Goal: Register for event/course

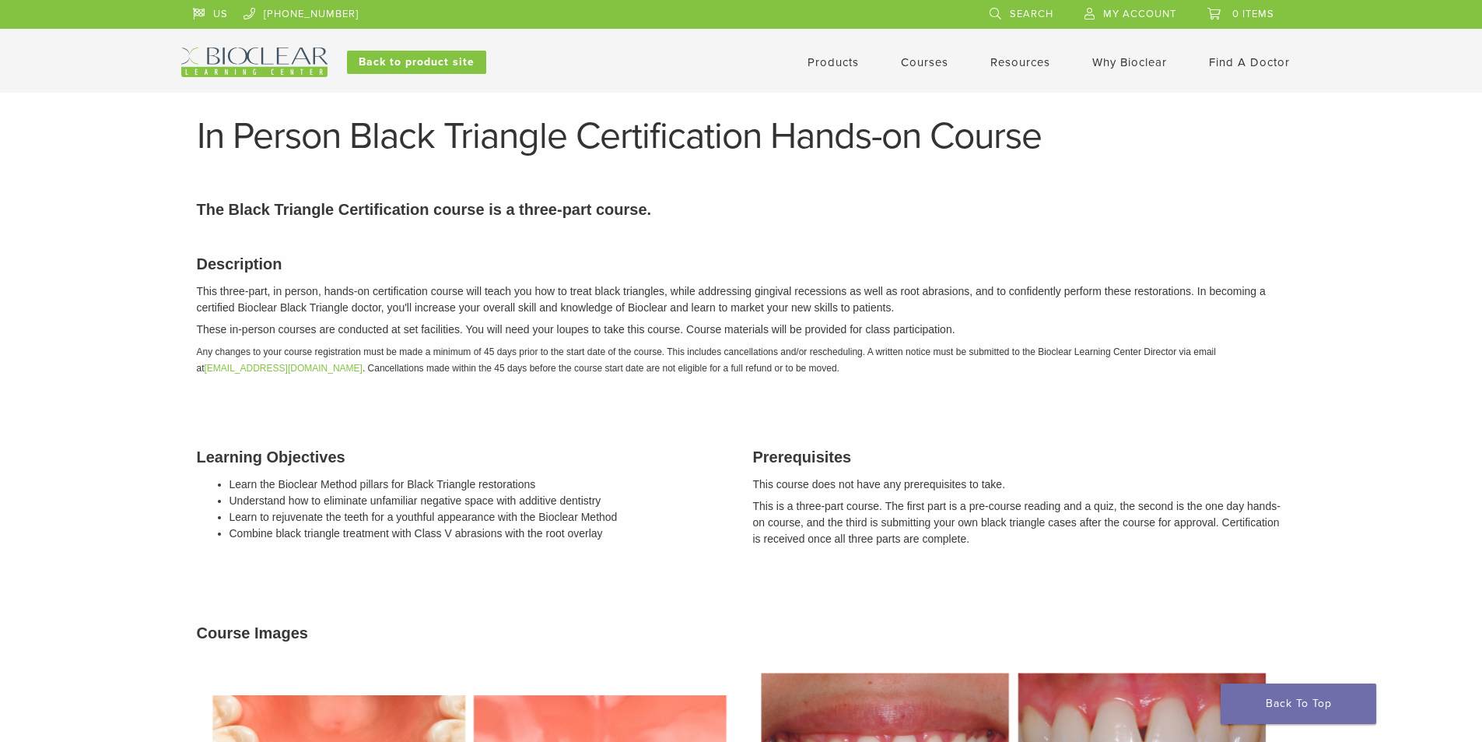
click at [947, 68] on div "Products Courses Resources Expand child menu Technique Guides, IFU, & SDS Why B…" at bounding box center [894, 62] width 839 height 30
click at [937, 65] on link "Courses" at bounding box center [924, 62] width 47 height 14
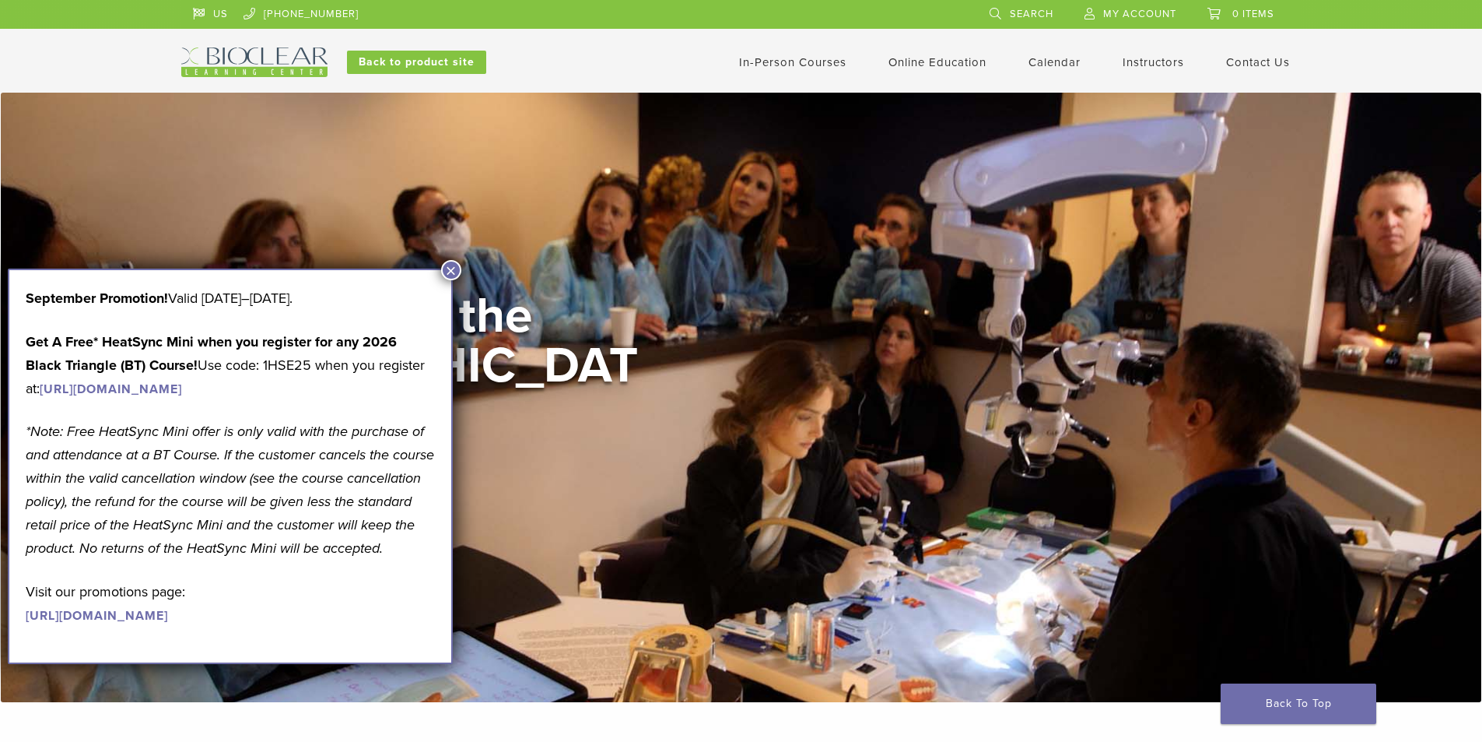
click at [178, 381] on link "https://www.bioclearmatrix.com/events/6-in-person-black-triangle-certification-…" at bounding box center [111, 389] width 142 height 16
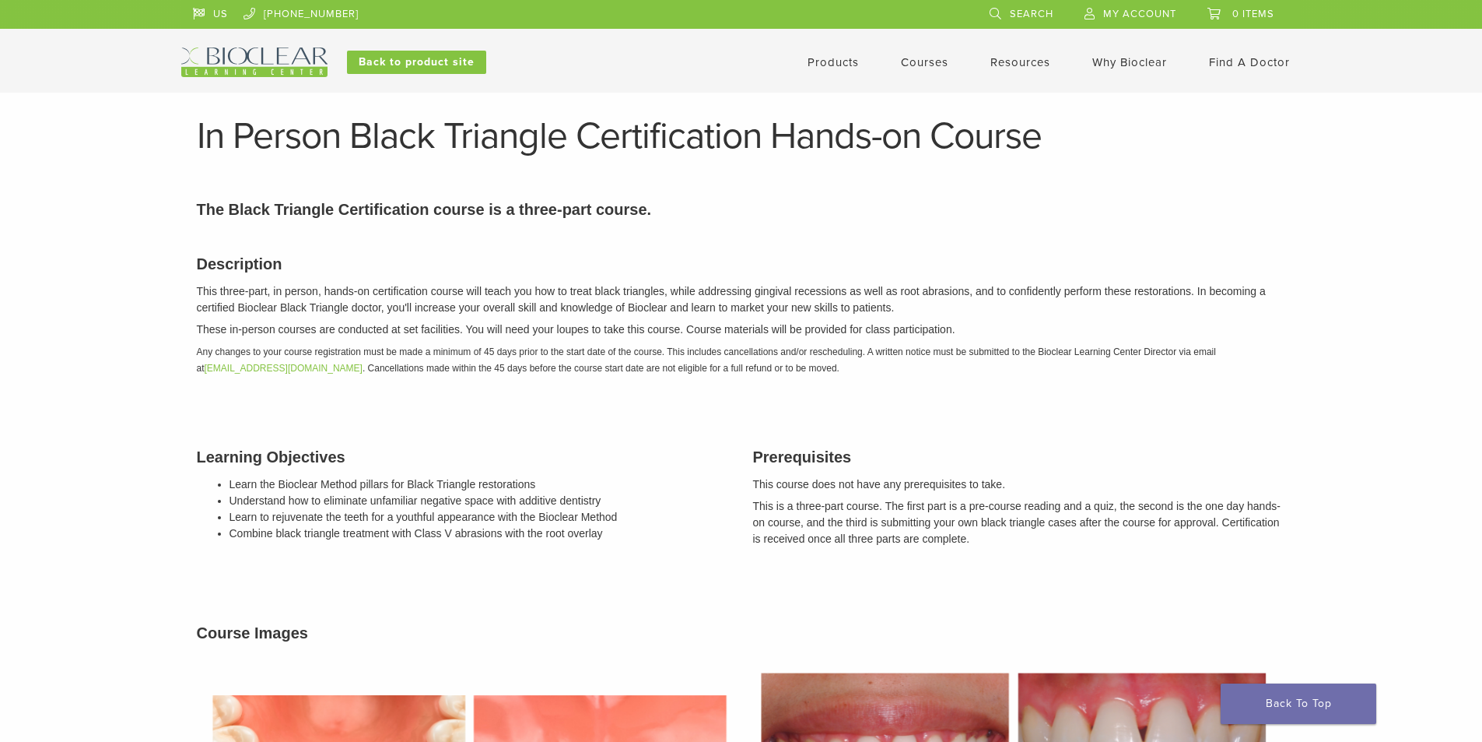
click at [928, 65] on link "Courses" at bounding box center [924, 62] width 47 height 14
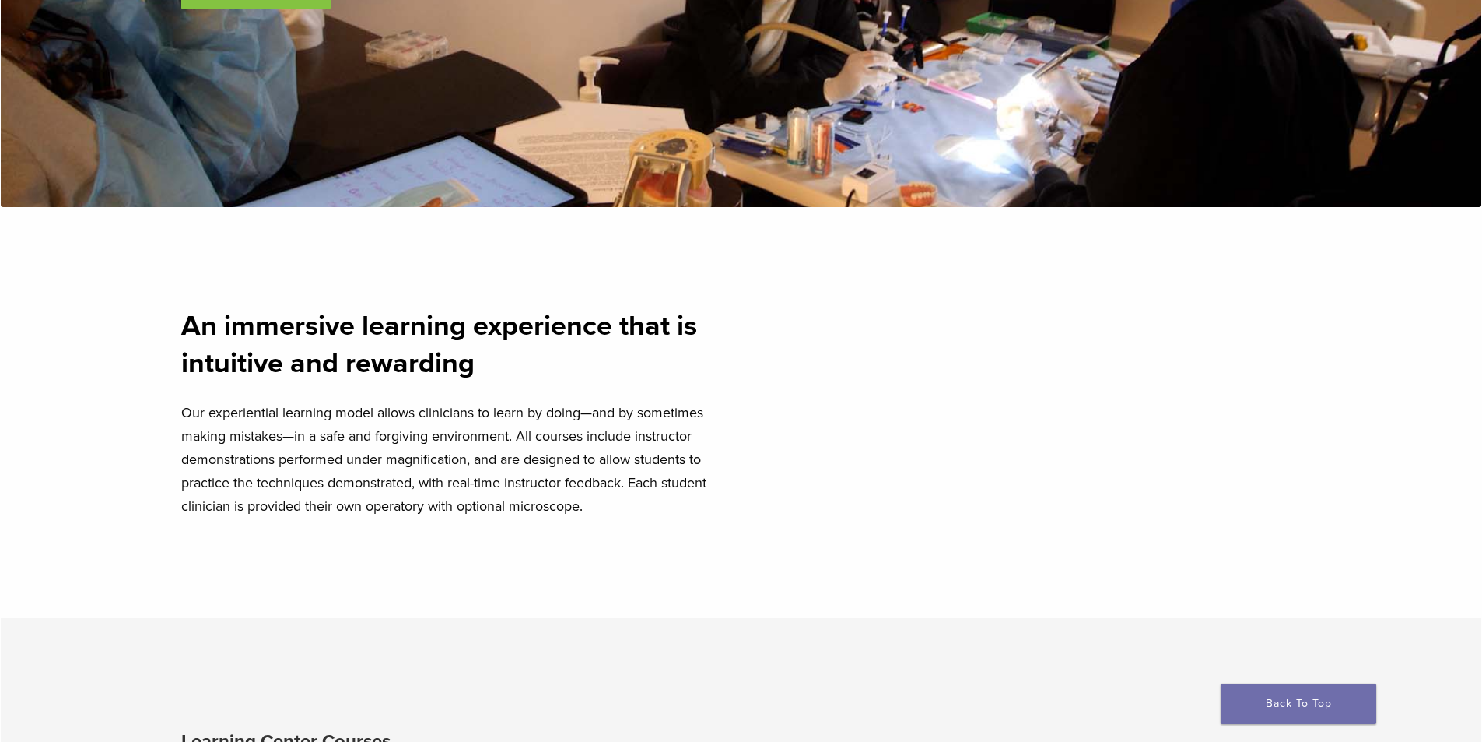
scroll to position [726, 0]
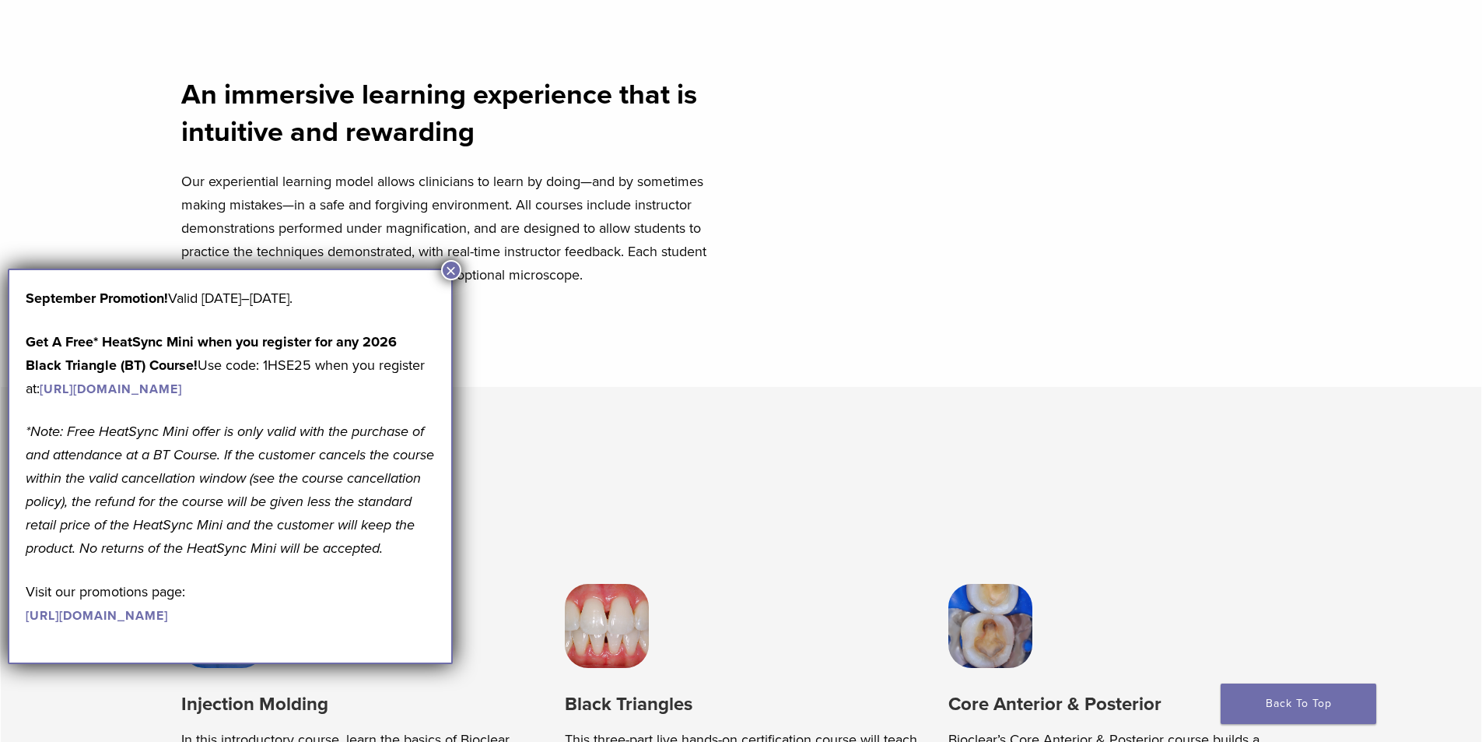
click at [450, 266] on button "×" at bounding box center [451, 270] width 20 height 20
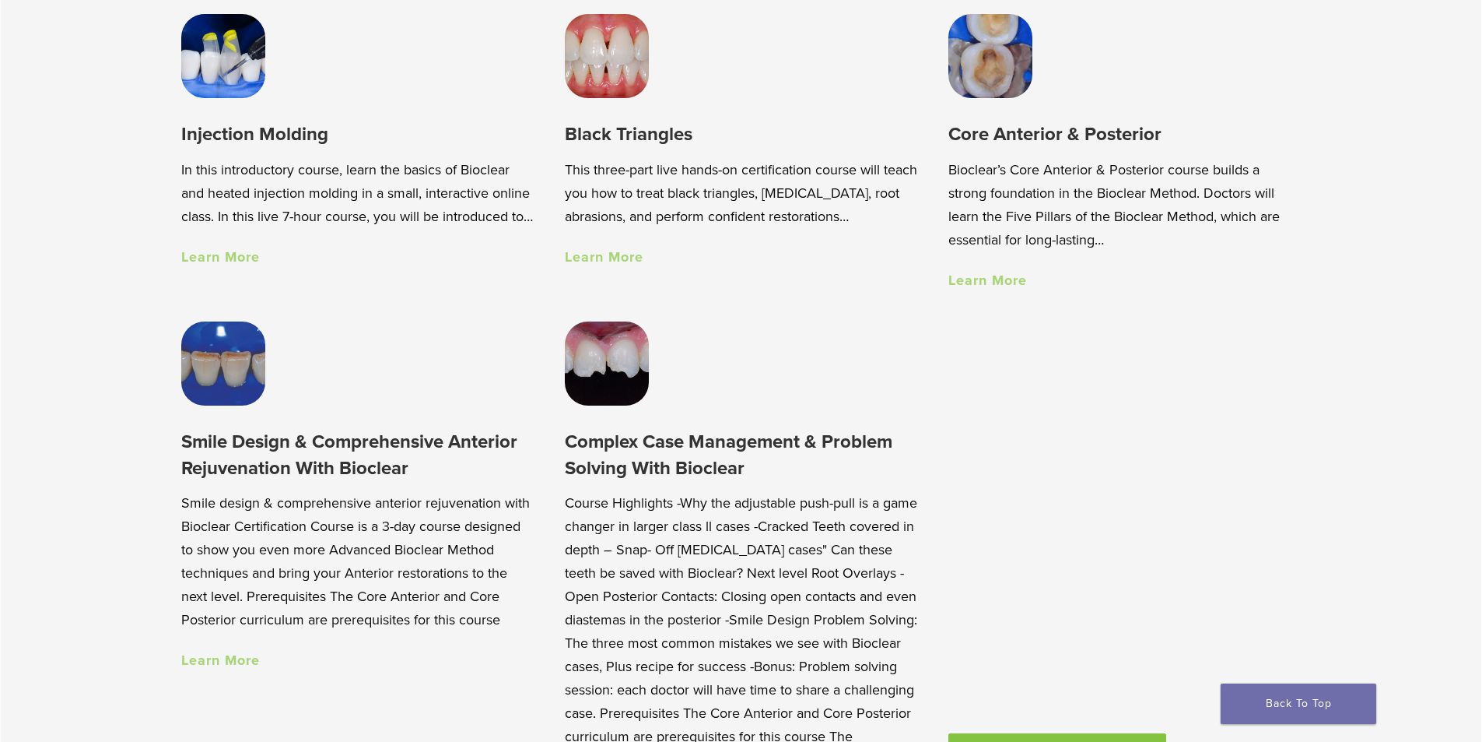
scroll to position [1349, 0]
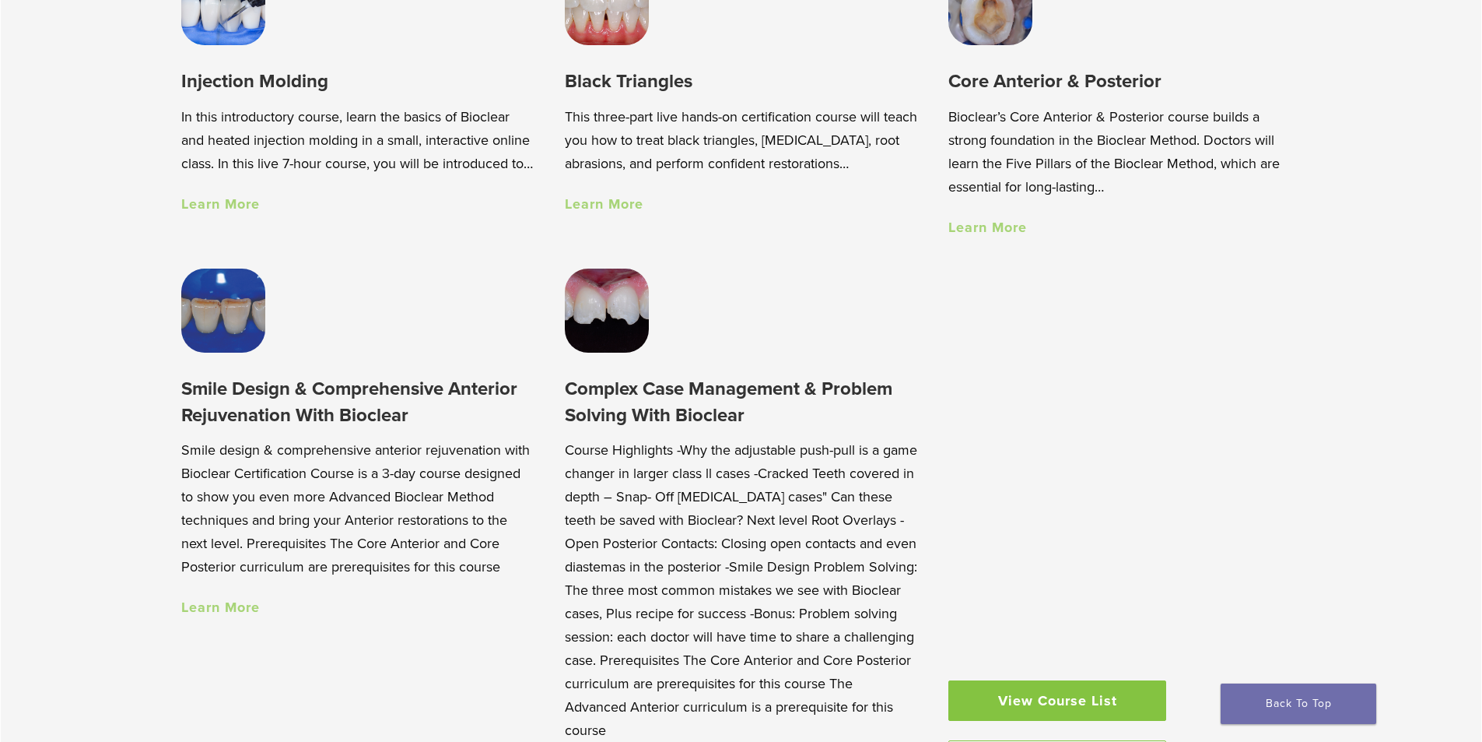
click at [989, 94] on h3 "Core Anterior & Posterior" at bounding box center [1125, 81] width 353 height 26
click at [998, 230] on link "Learn More" at bounding box center [988, 227] width 79 height 17
click at [254, 54] on div "Injection Molding In this introductory course, learn the basics of Bioclear and…" at bounding box center [357, 87] width 353 height 253
click at [219, 212] on link "Learn More" at bounding box center [220, 203] width 79 height 17
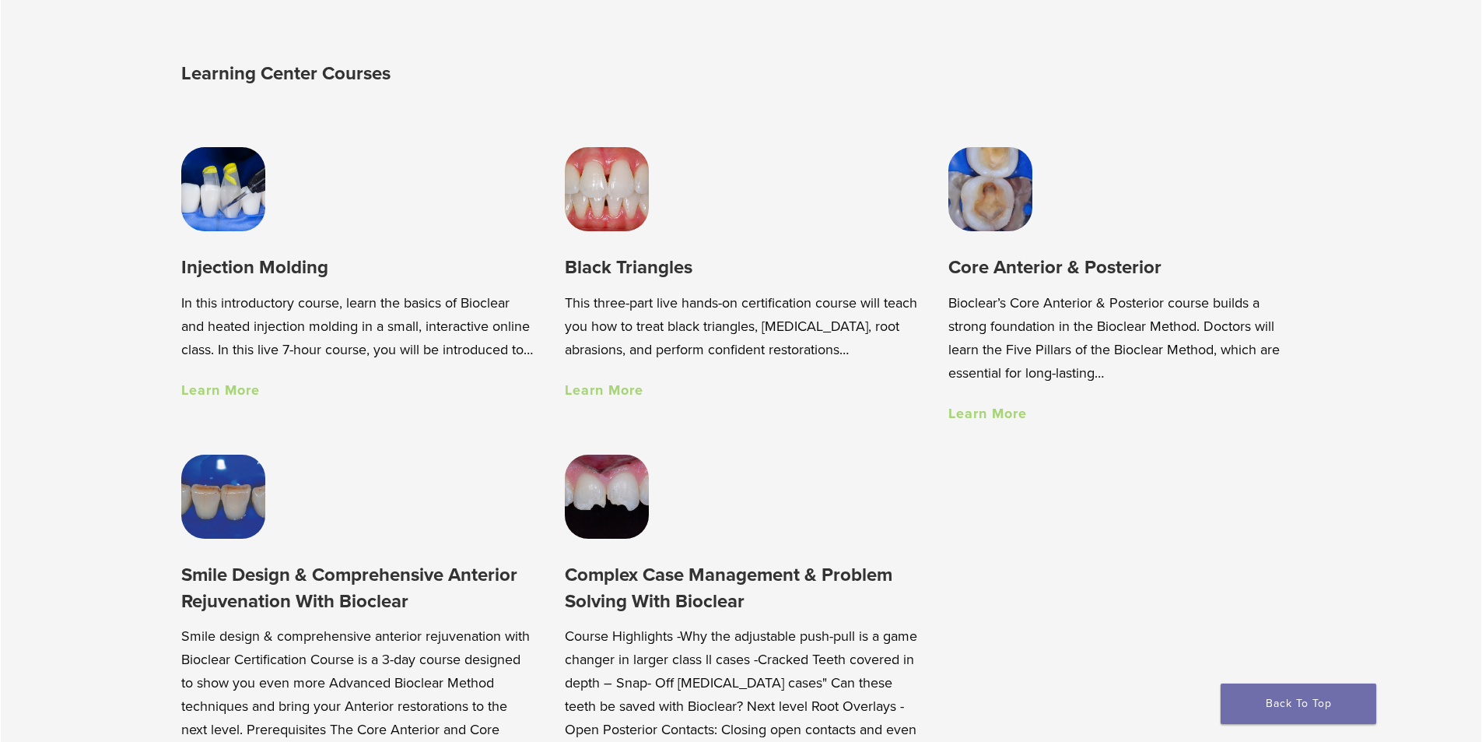
scroll to position [1142, 0]
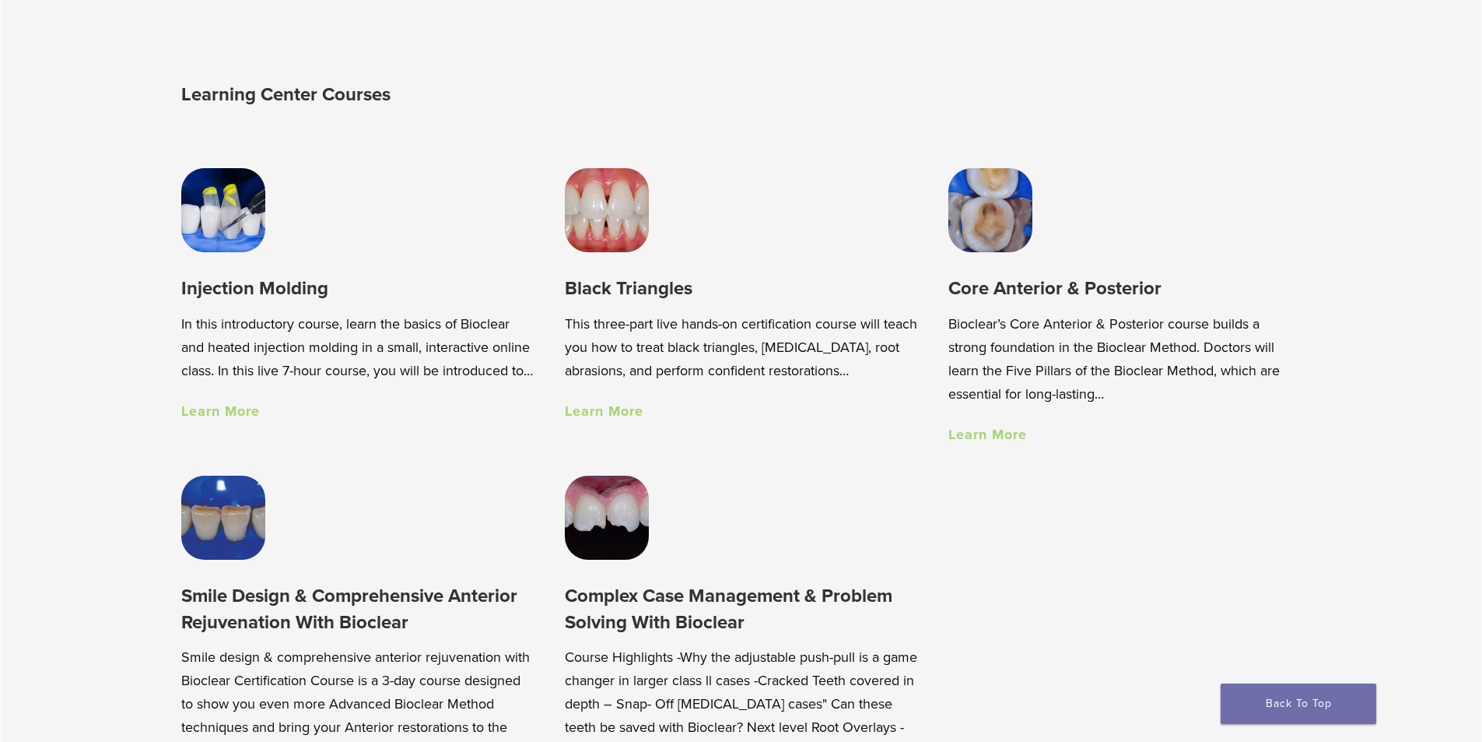
click at [593, 419] on link "Learn More" at bounding box center [604, 410] width 79 height 17
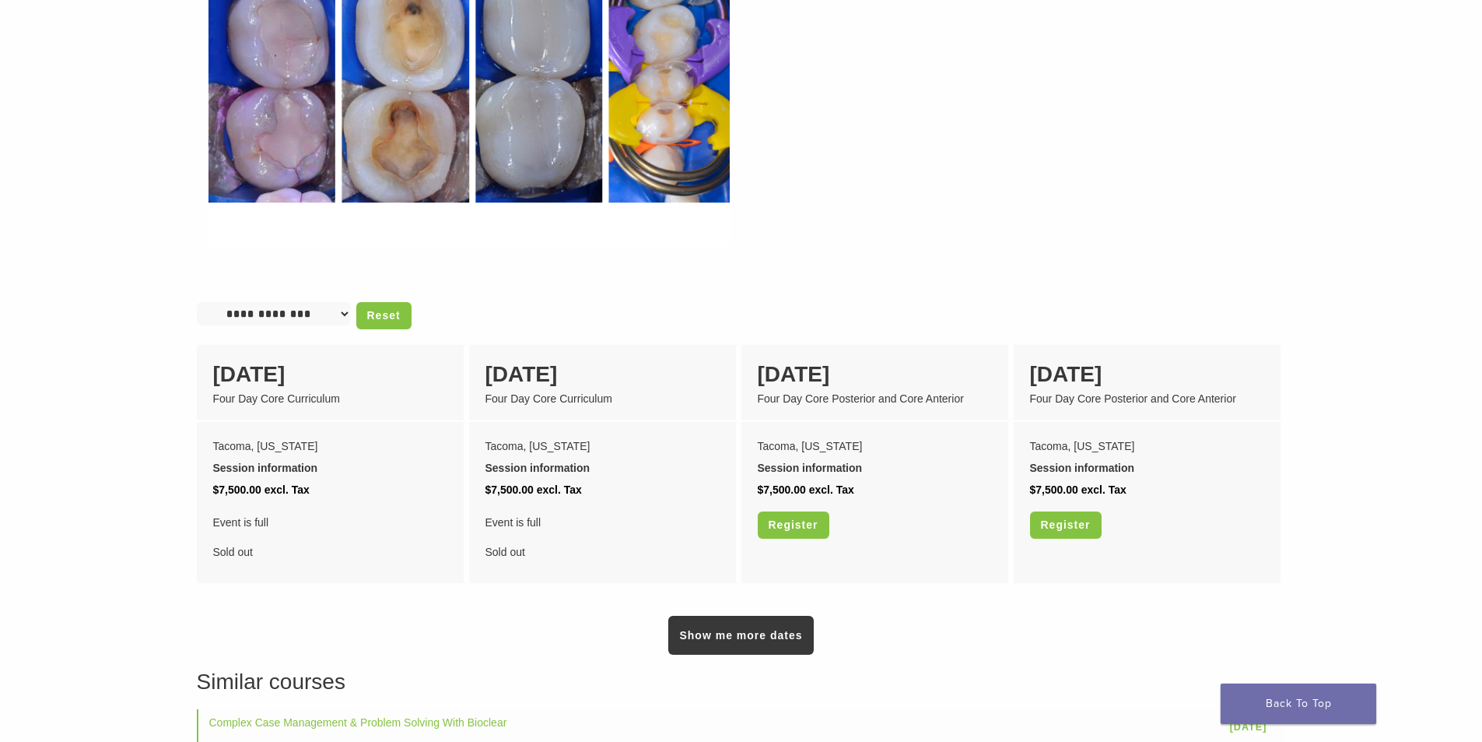
scroll to position [1245, 0]
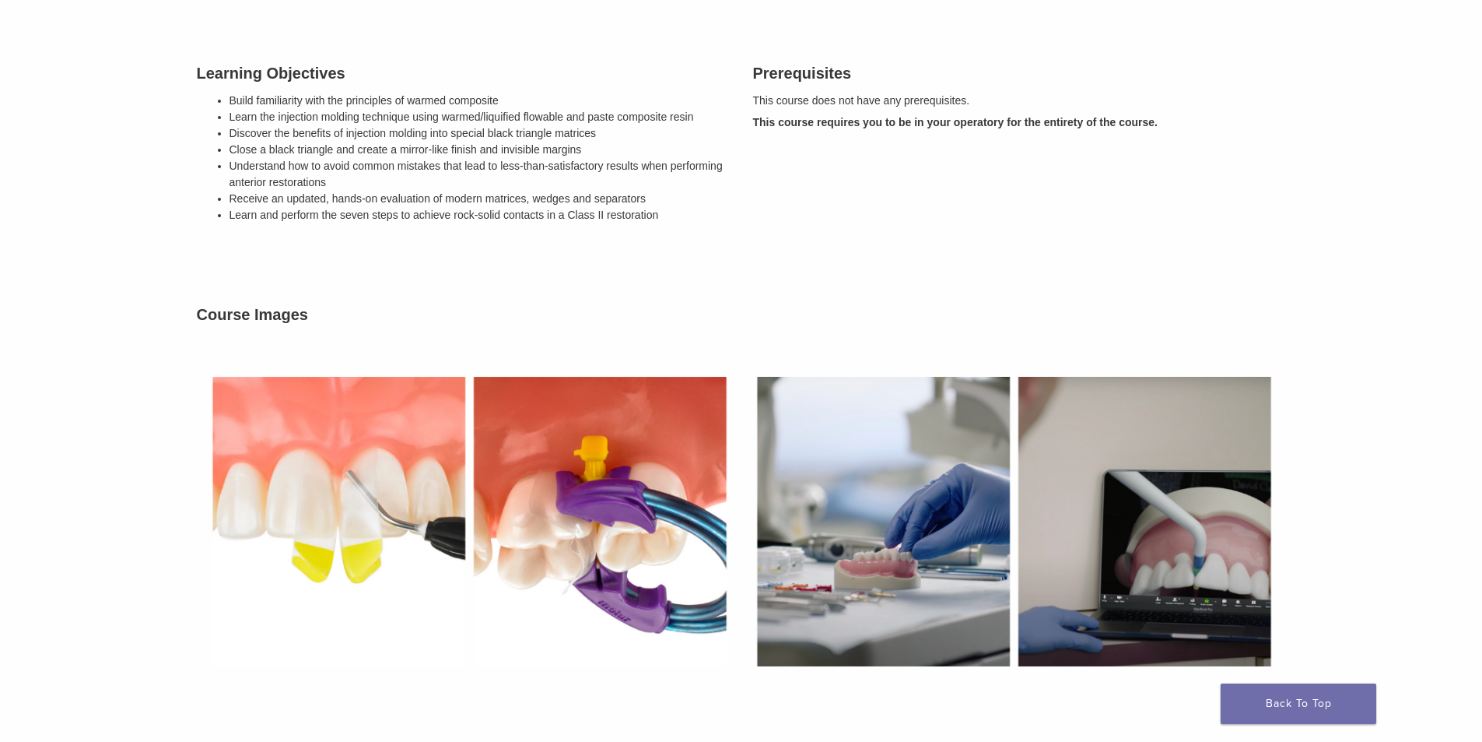
scroll to position [1142, 0]
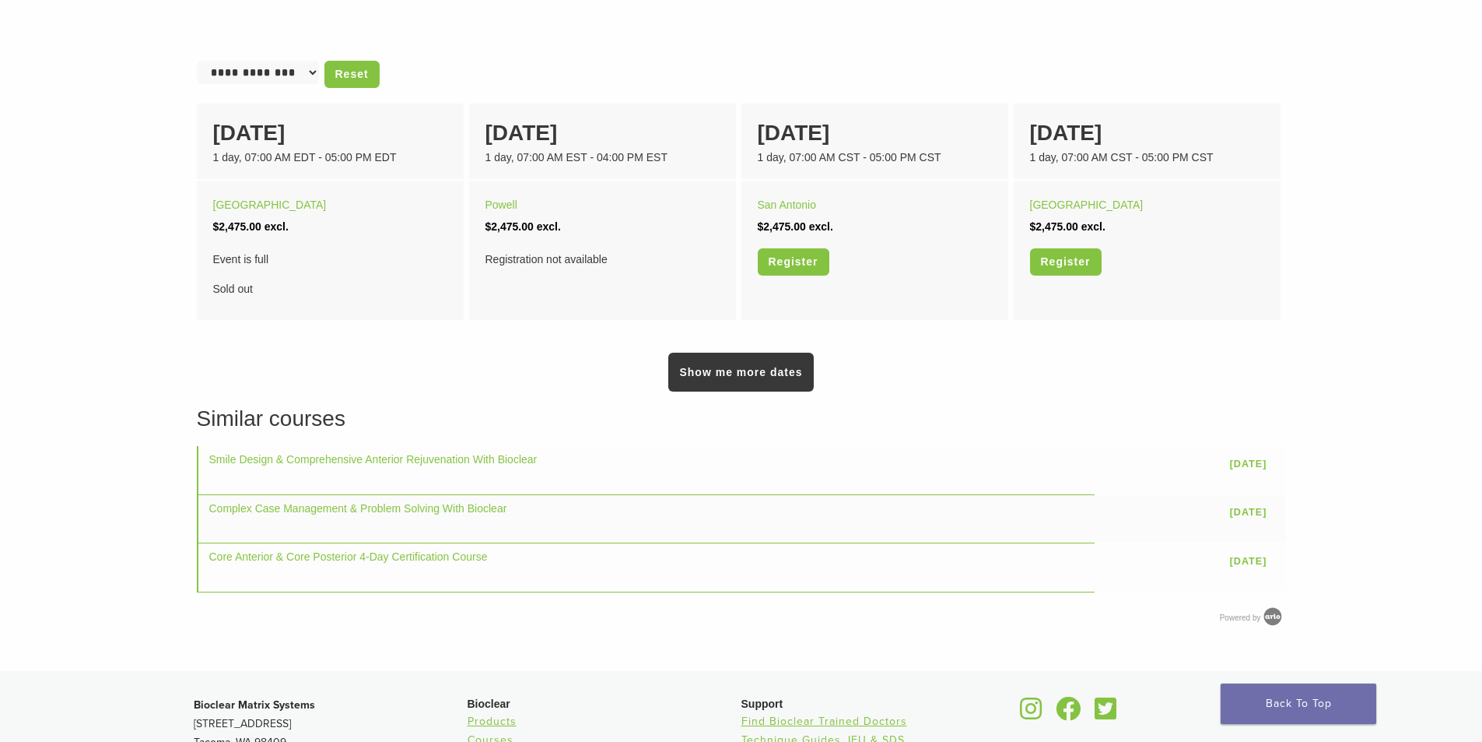
scroll to position [1037, 0]
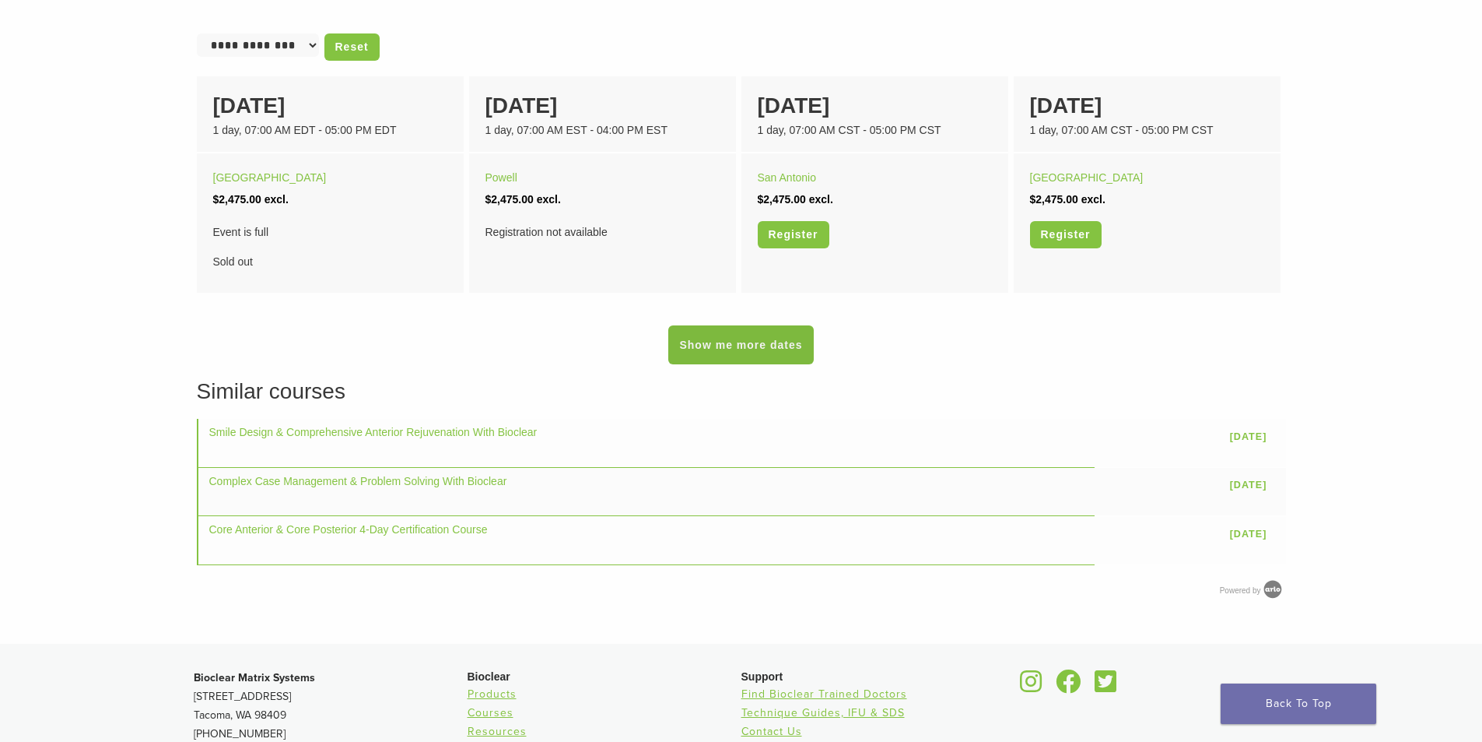
click at [793, 336] on link "Show me more dates" at bounding box center [740, 344] width 145 height 39
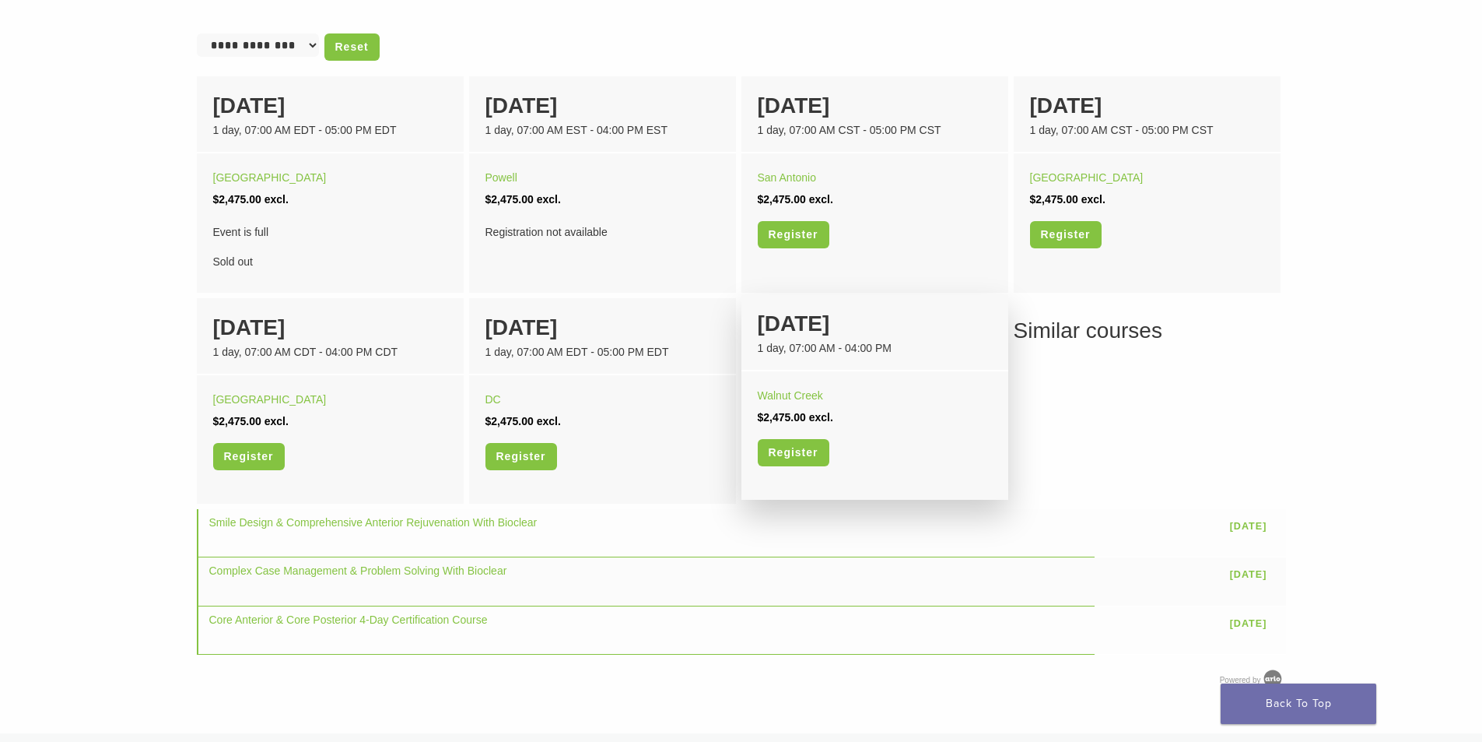
scroll to position [934, 0]
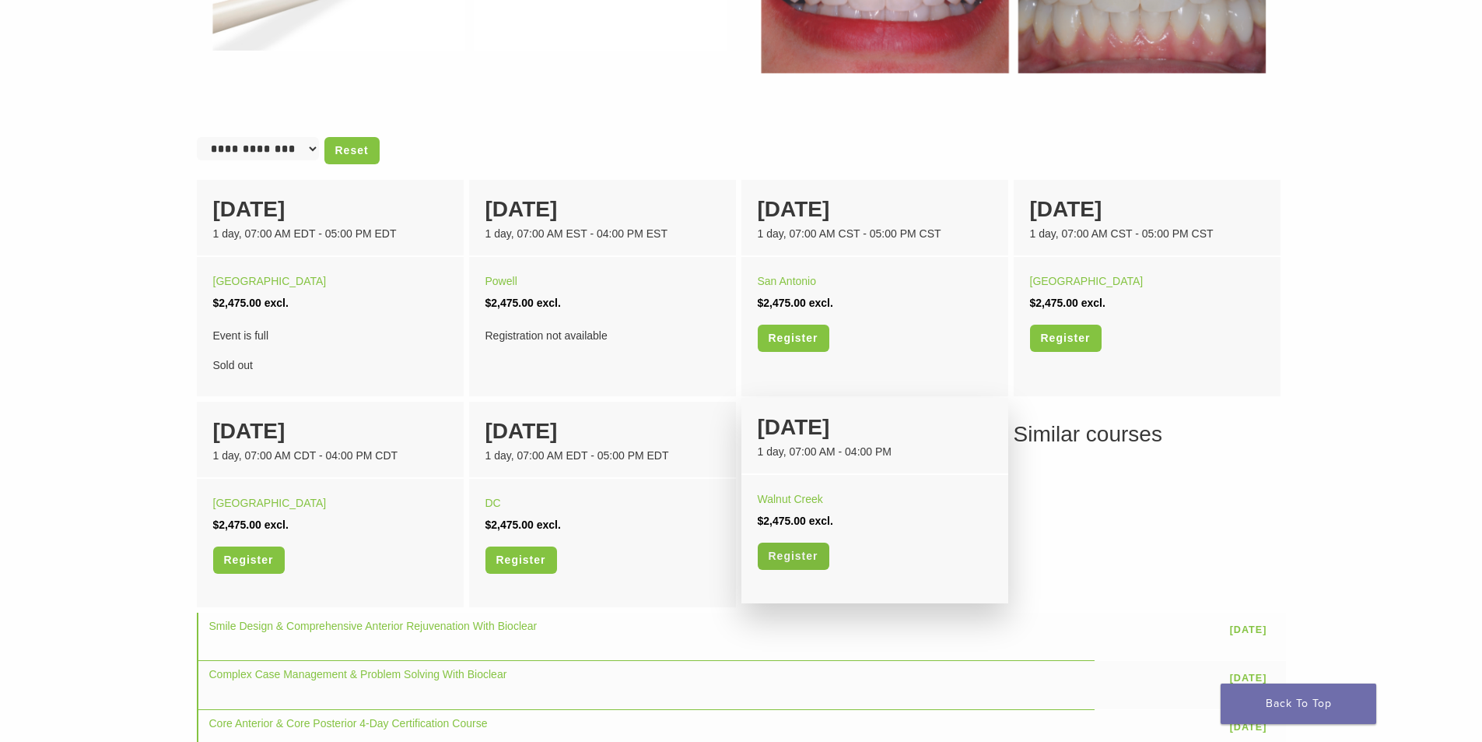
click at [787, 559] on link "Register" at bounding box center [794, 555] width 72 height 27
